Goal: Information Seeking & Learning: Learn about a topic

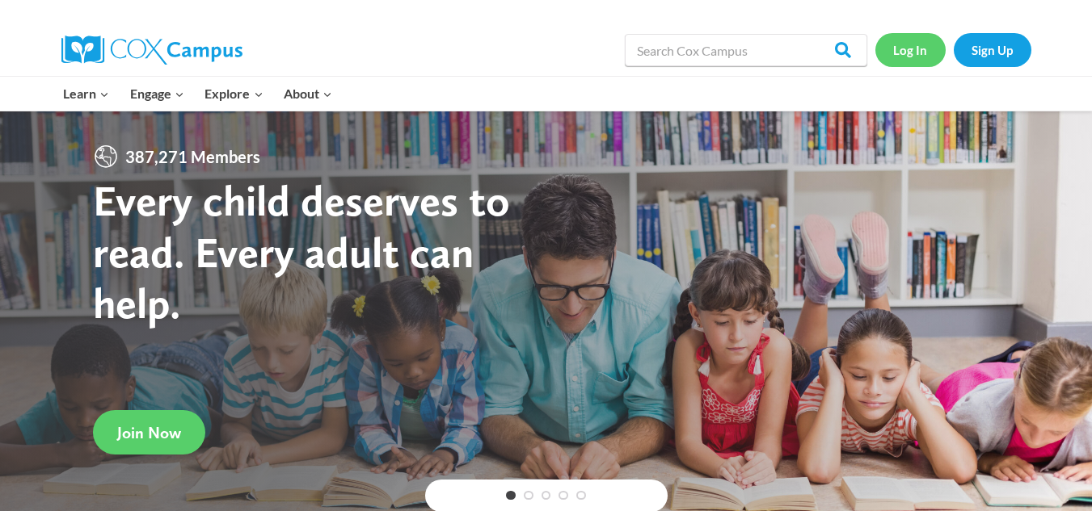
click at [900, 52] on link "Log In" at bounding box center [910, 49] width 70 height 33
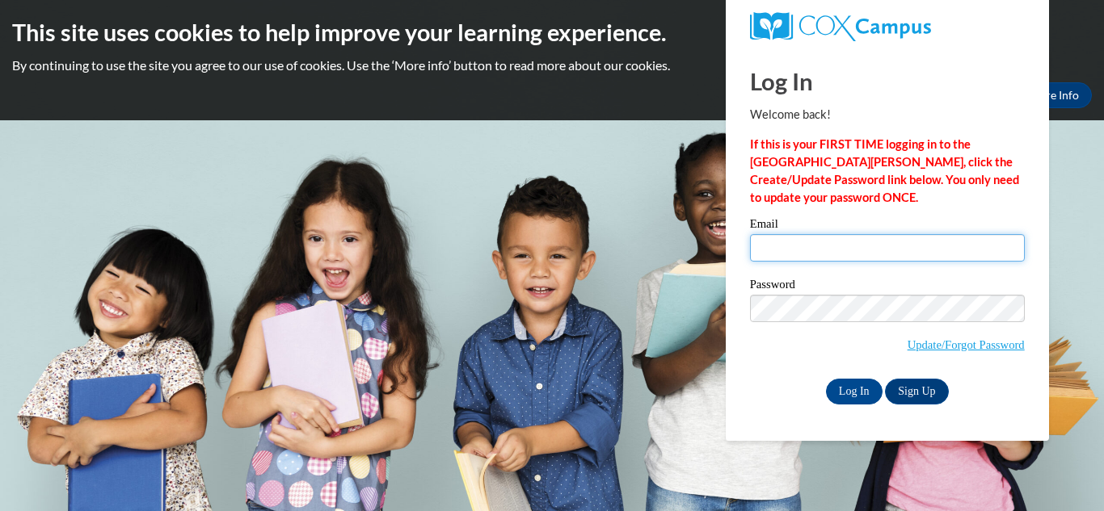
drag, startPoint x: 0, startPoint y: 0, endPoint x: 814, endPoint y: 248, distance: 850.6
click at [814, 248] on input "Email" at bounding box center [887, 247] width 275 height 27
type input "pamela.melton@sccpss.com"
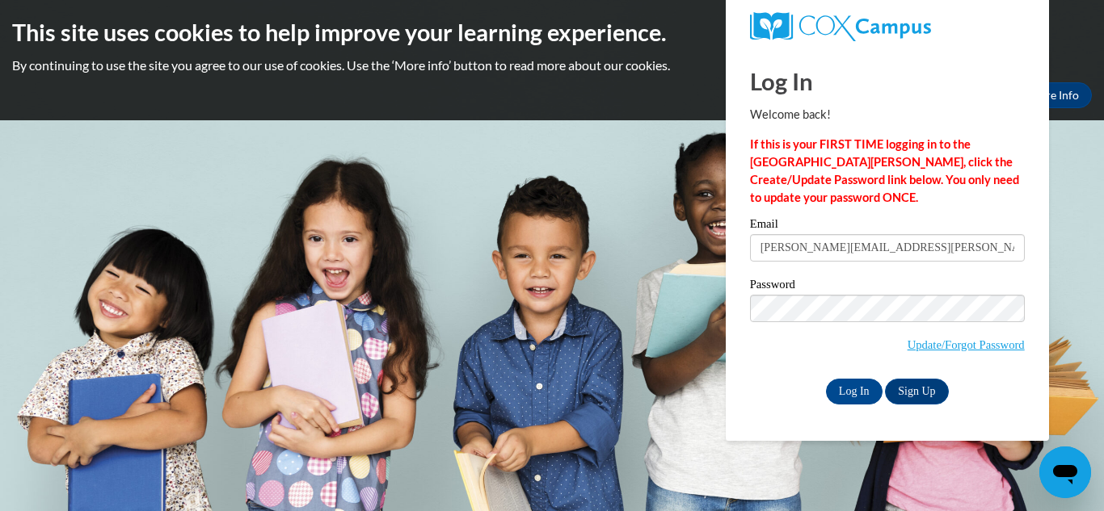
click at [818, 311] on span "Update/Forgot Password" at bounding box center [887, 328] width 275 height 67
click at [826, 379] on input "Log In" at bounding box center [854, 392] width 57 height 26
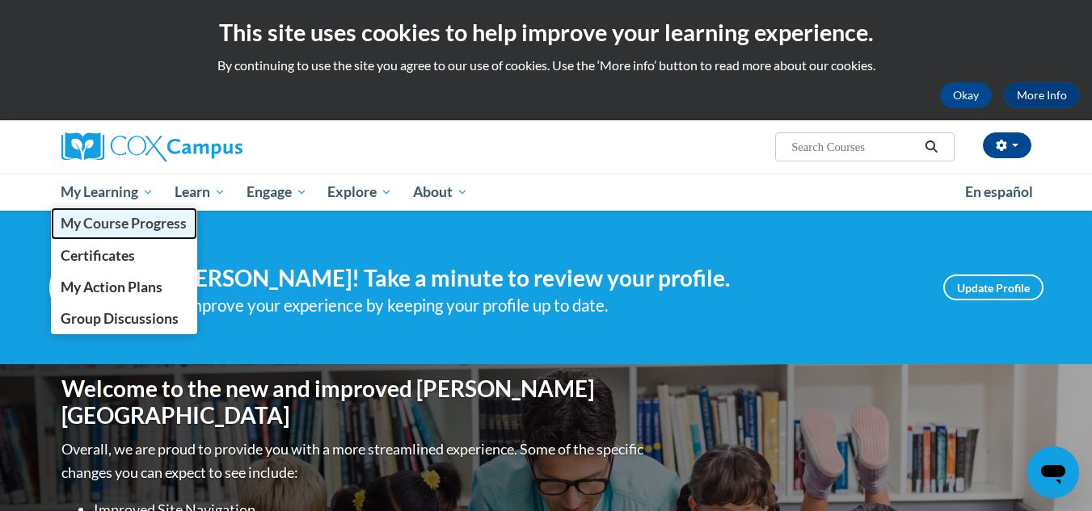
click at [116, 217] on span "My Course Progress" at bounding box center [124, 223] width 126 height 17
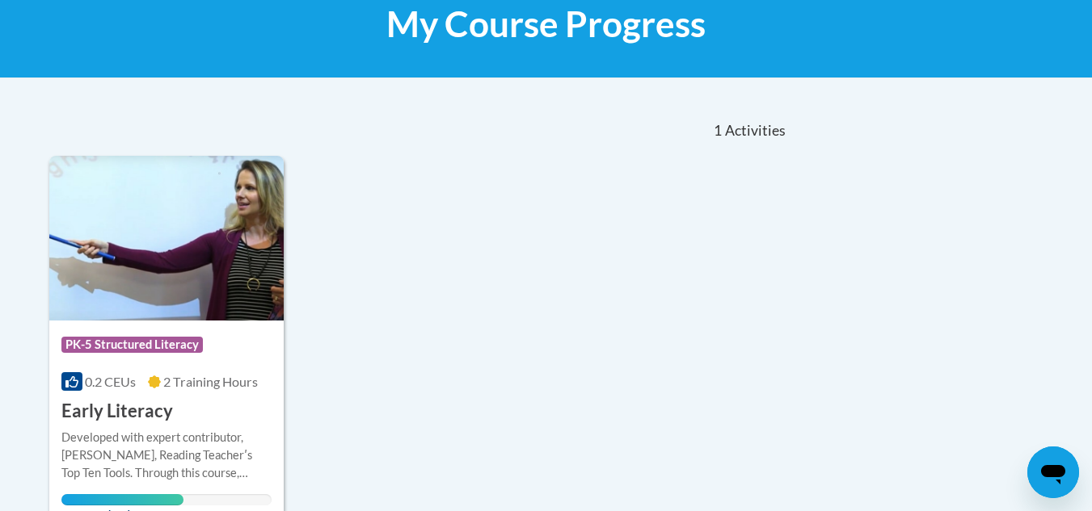
scroll to position [291, 0]
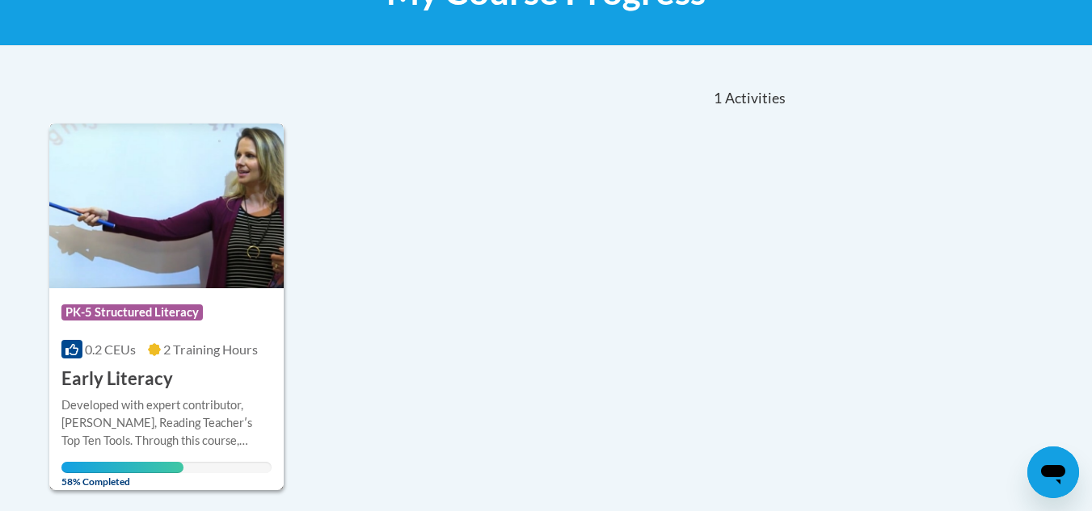
click at [84, 382] on h3 "Early Literacy" at bounding box center [117, 379] width 112 height 25
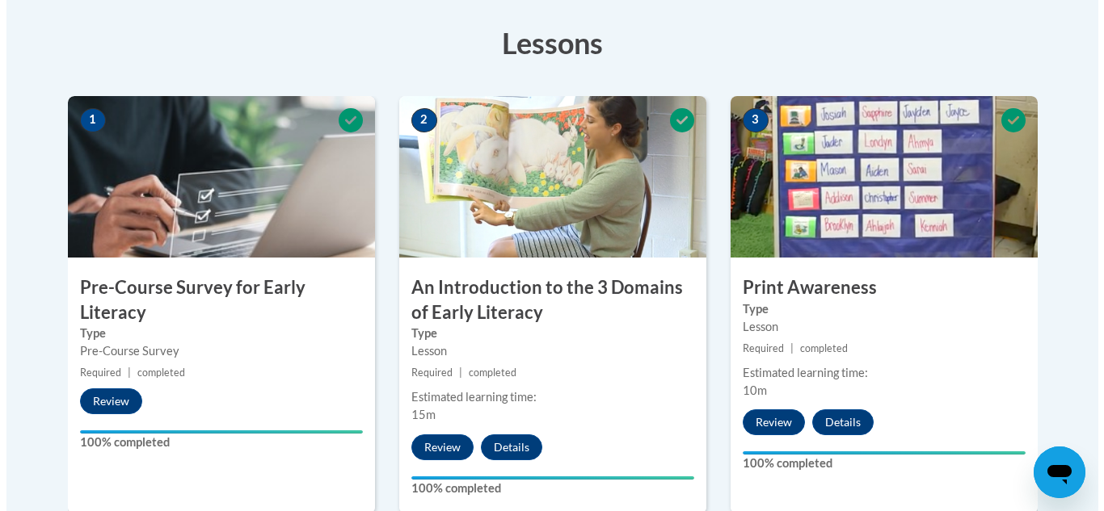
scroll to position [1047, 0]
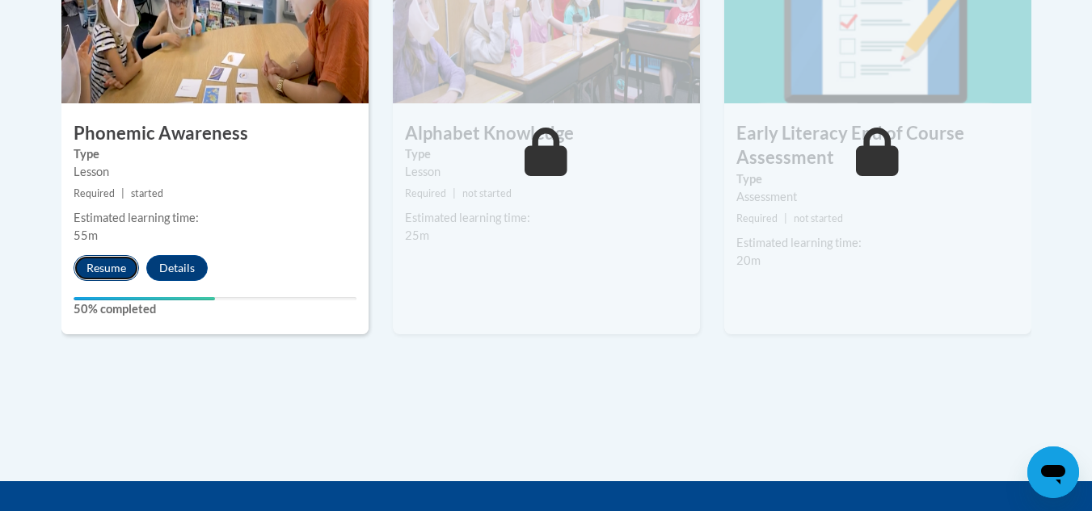
click at [114, 272] on button "Resume" at bounding box center [106, 268] width 65 height 26
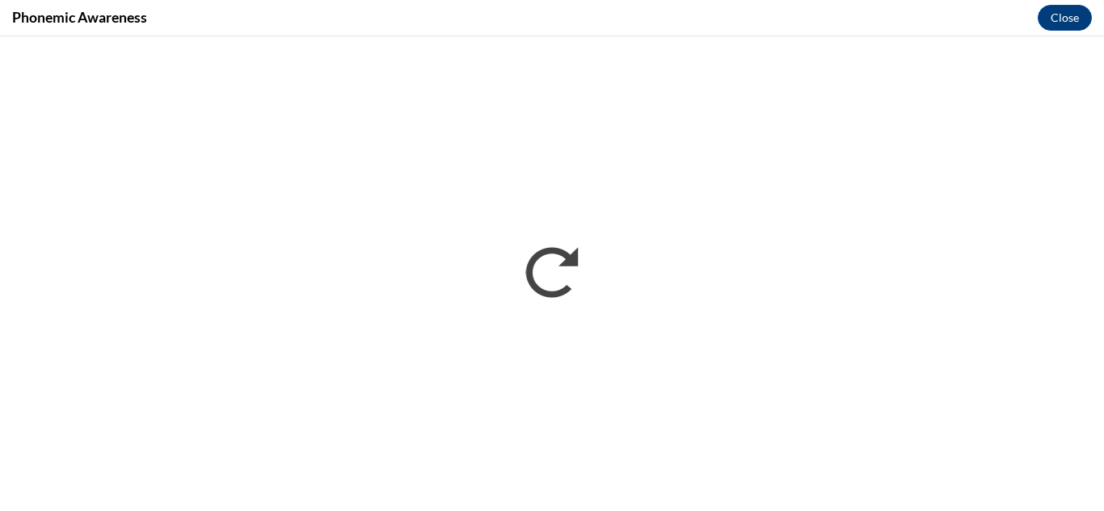
scroll to position [0, 0]
